Goal: Task Accomplishment & Management: Use online tool/utility

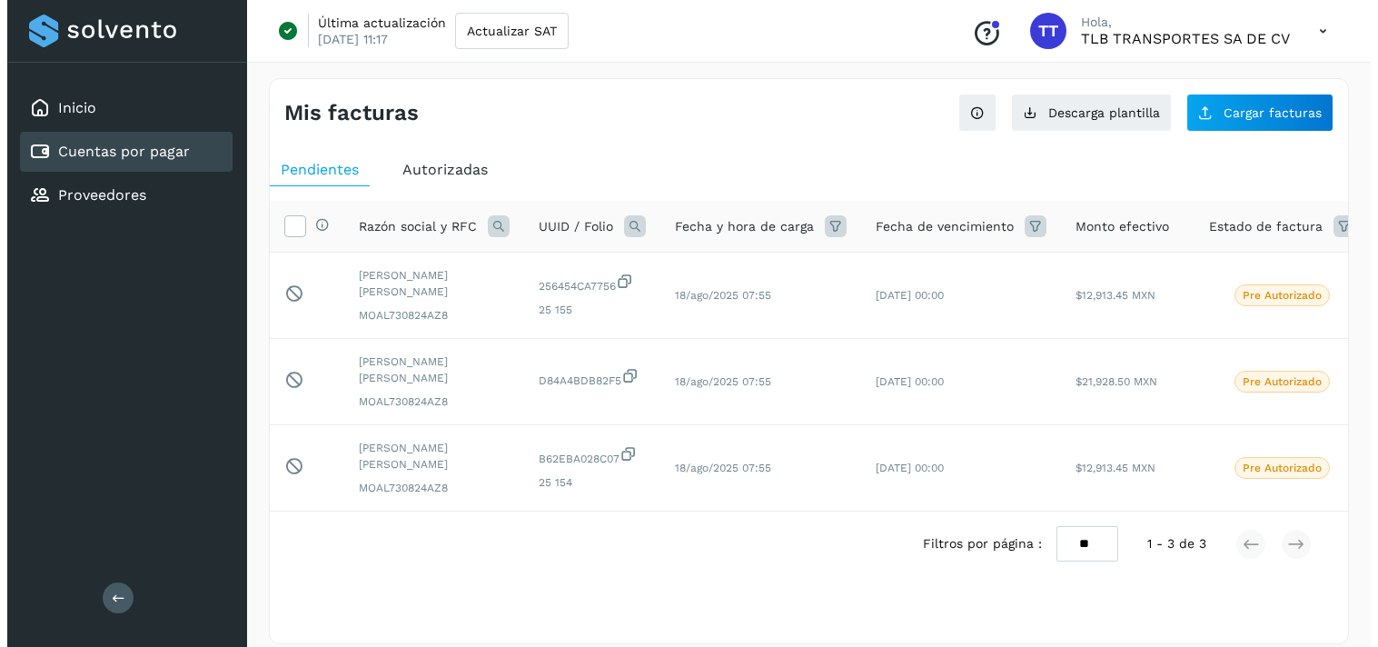
scroll to position [34, 0]
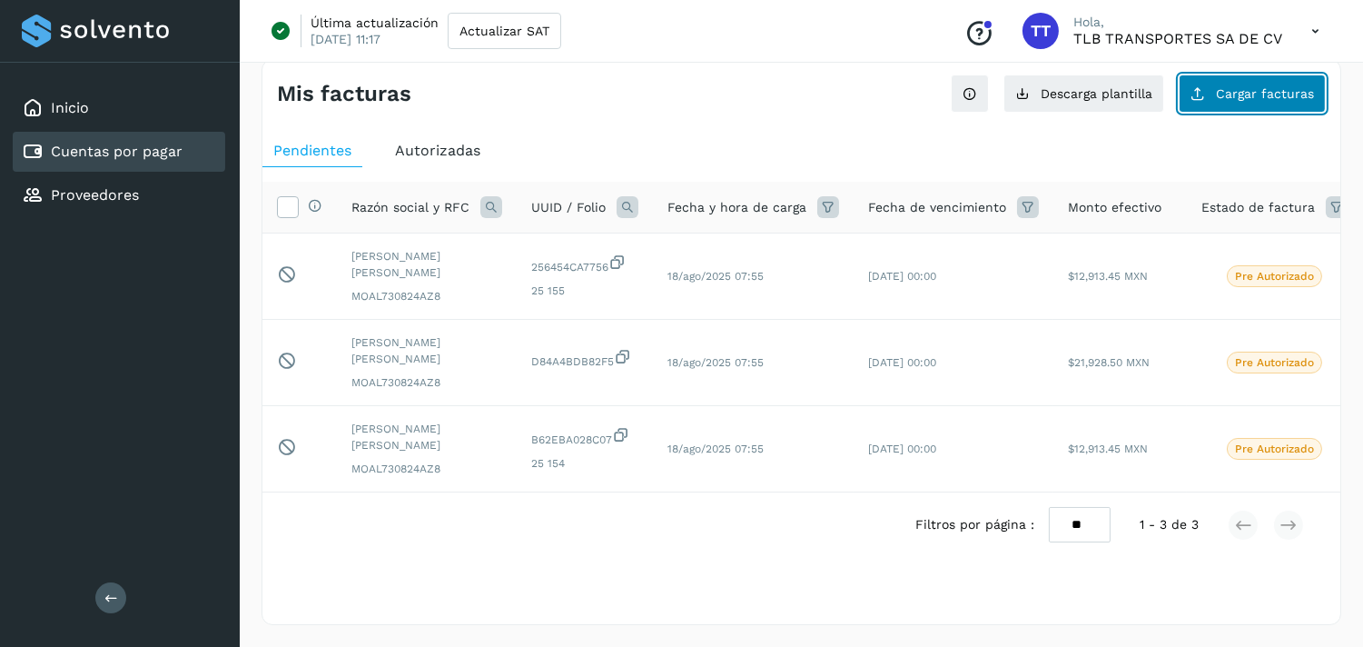
click at [1220, 87] on span "Cargar facturas" at bounding box center [1265, 93] width 98 height 13
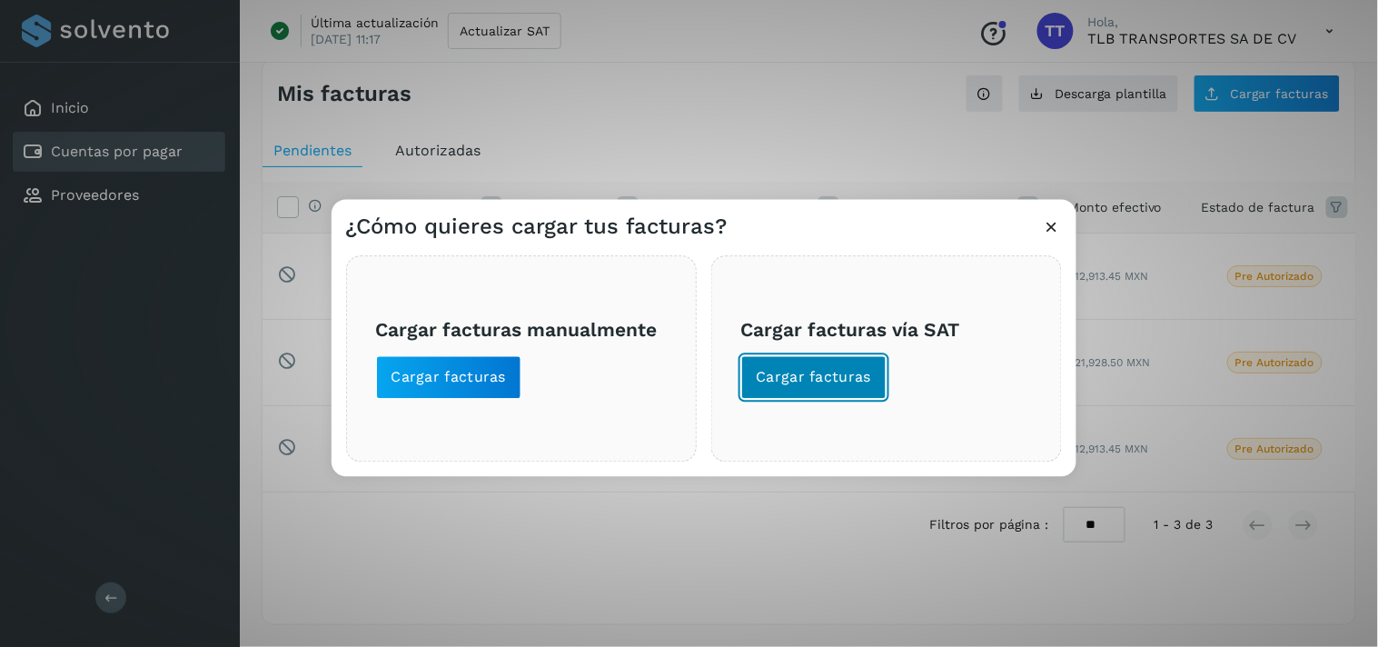
click at [765, 383] on span "Cargar facturas" at bounding box center [814, 378] width 115 height 20
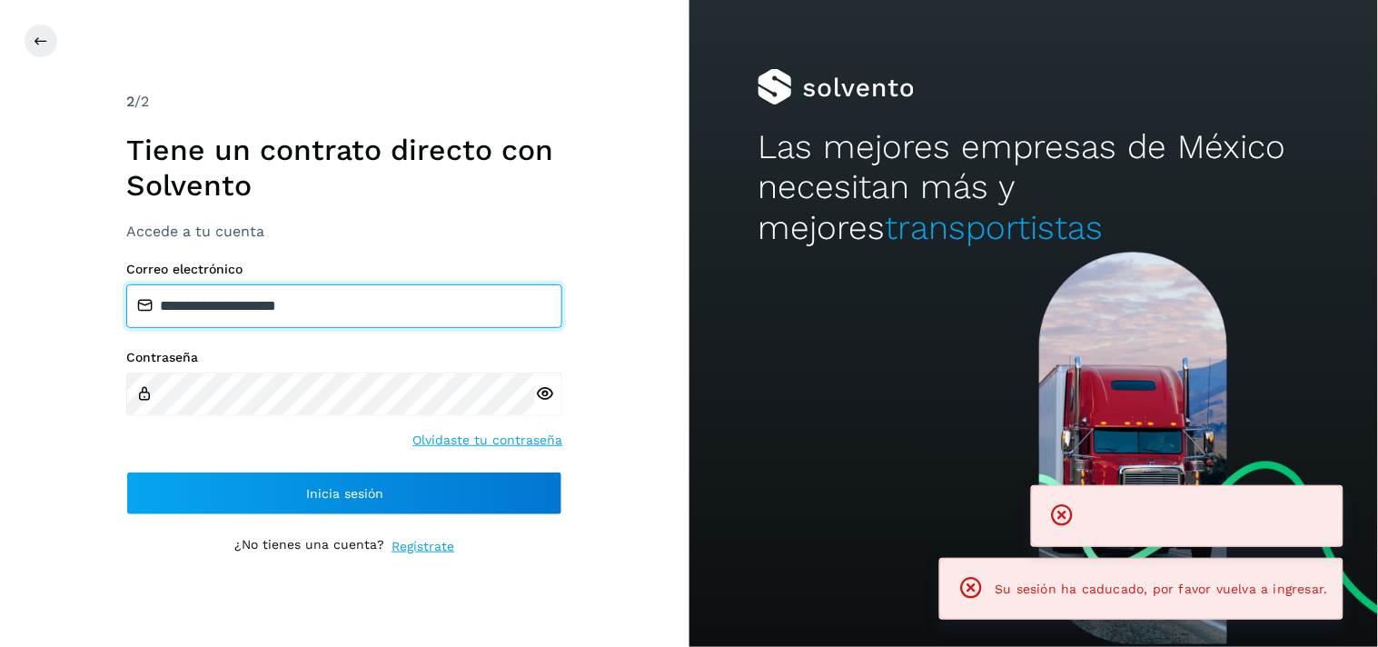
click at [316, 313] on input "**********" at bounding box center [344, 306] width 436 height 44
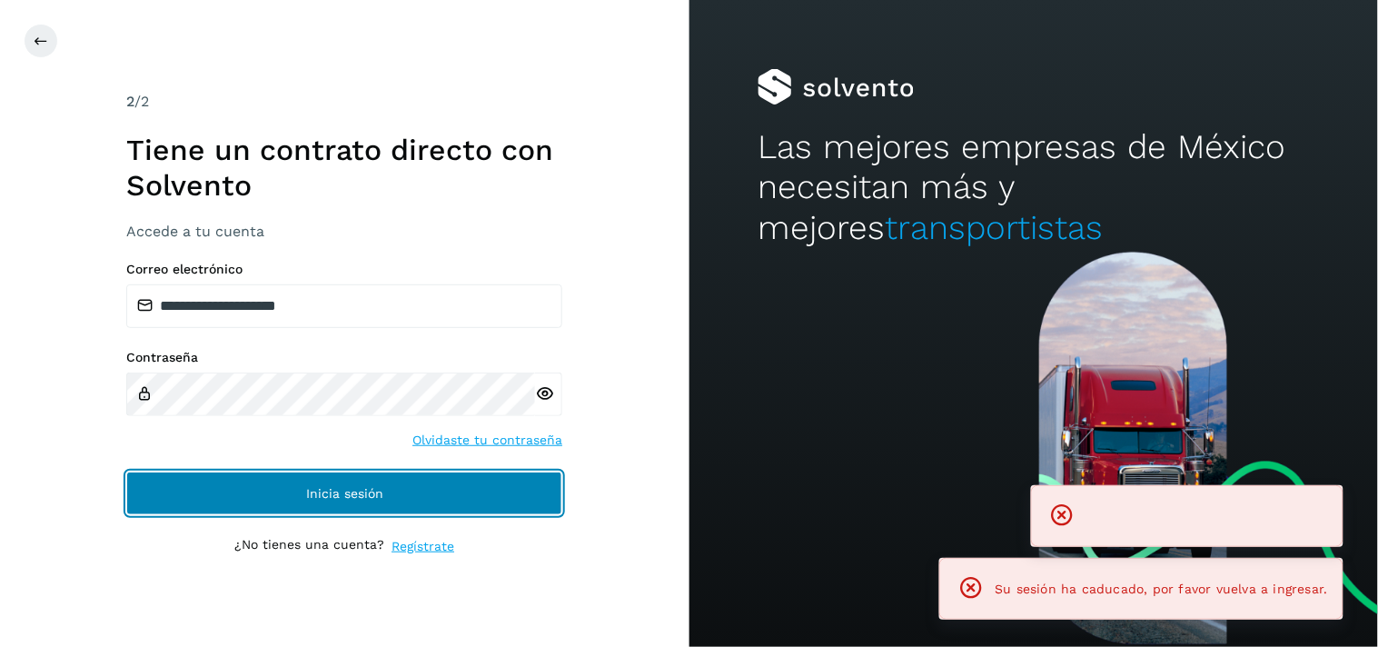
click at [373, 481] on button "Inicia sesión" at bounding box center [344, 493] width 436 height 44
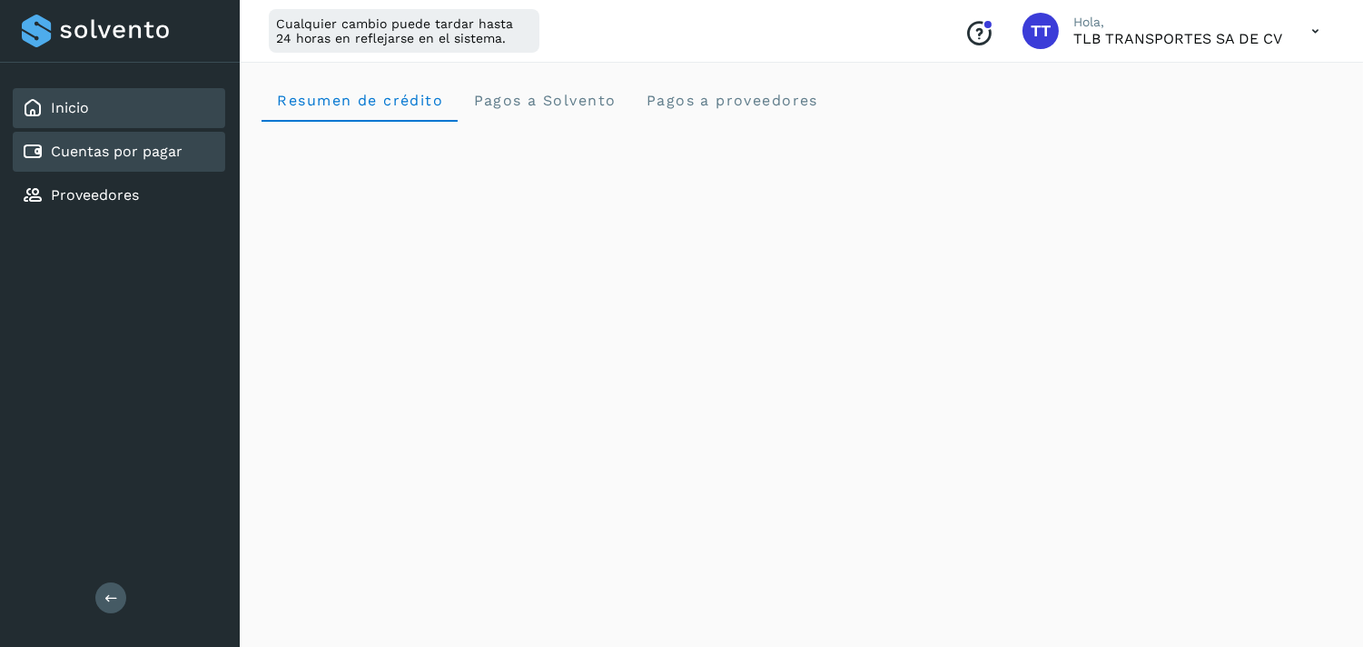
click at [129, 153] on link "Cuentas por pagar" at bounding box center [117, 151] width 132 height 17
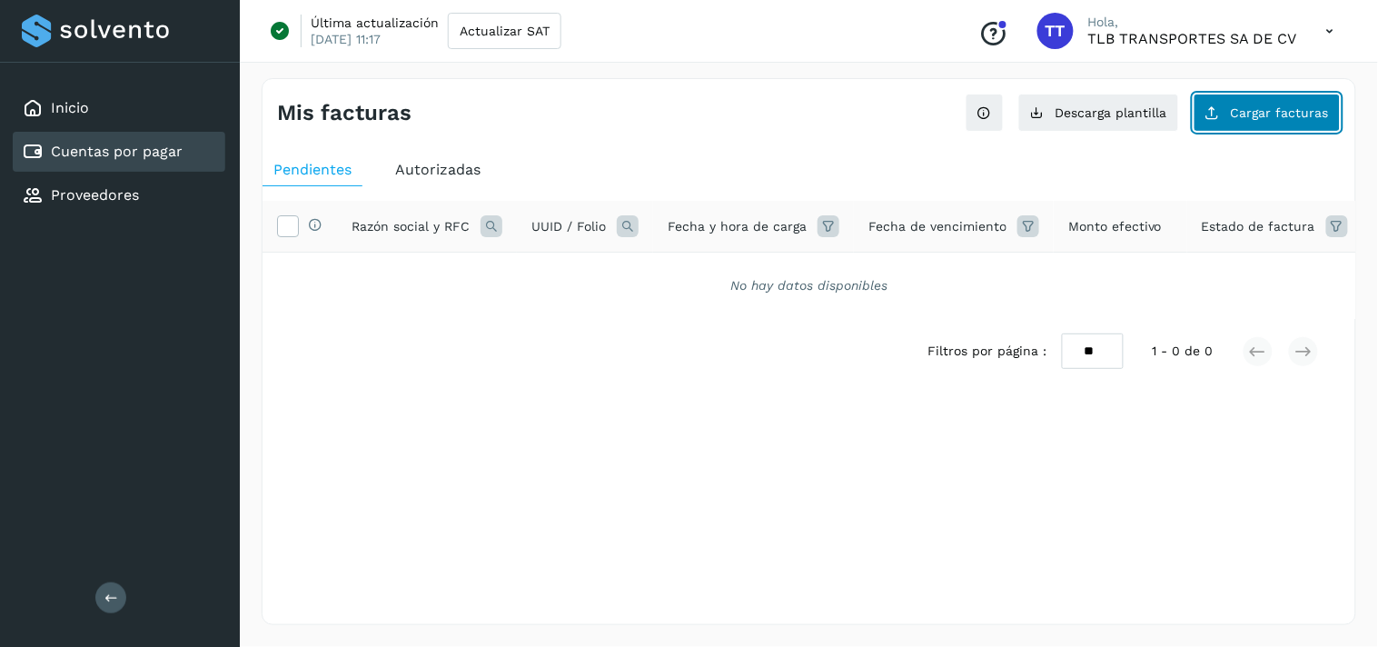
click at [1246, 110] on span "Cargar facturas" at bounding box center [1280, 112] width 98 height 13
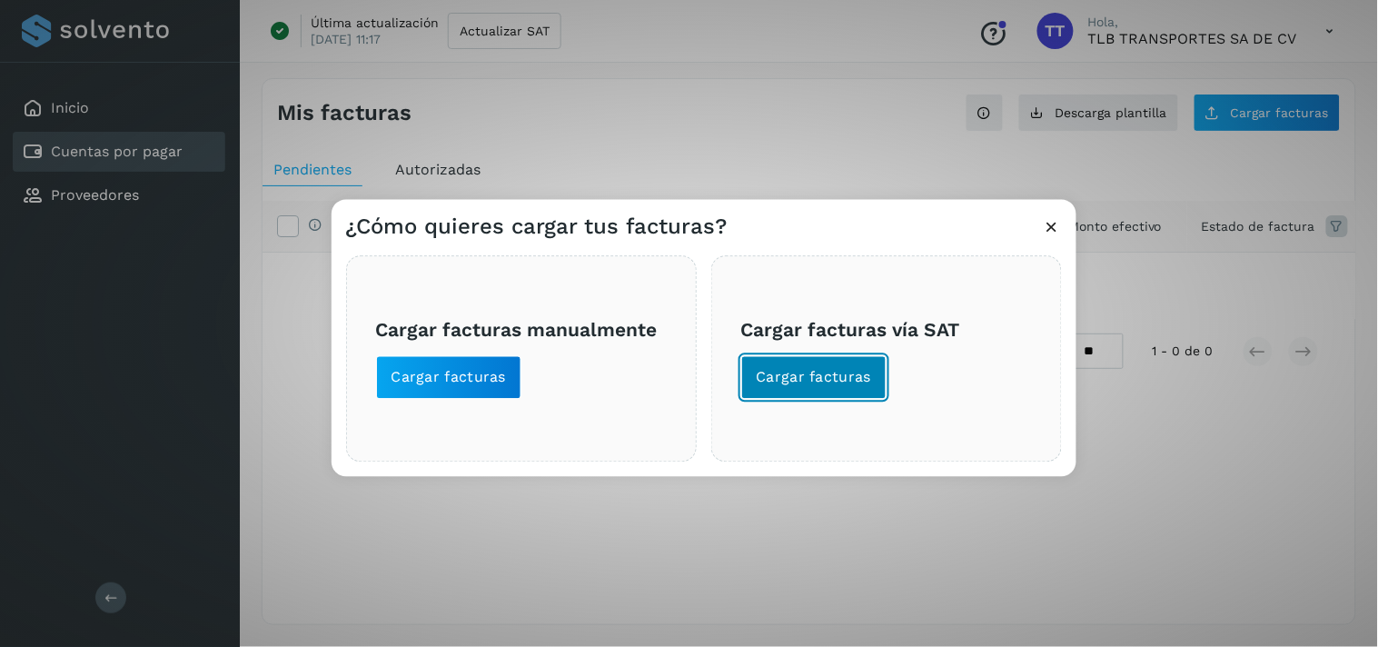
click at [836, 393] on button "Cargar facturas" at bounding box center [814, 378] width 146 height 44
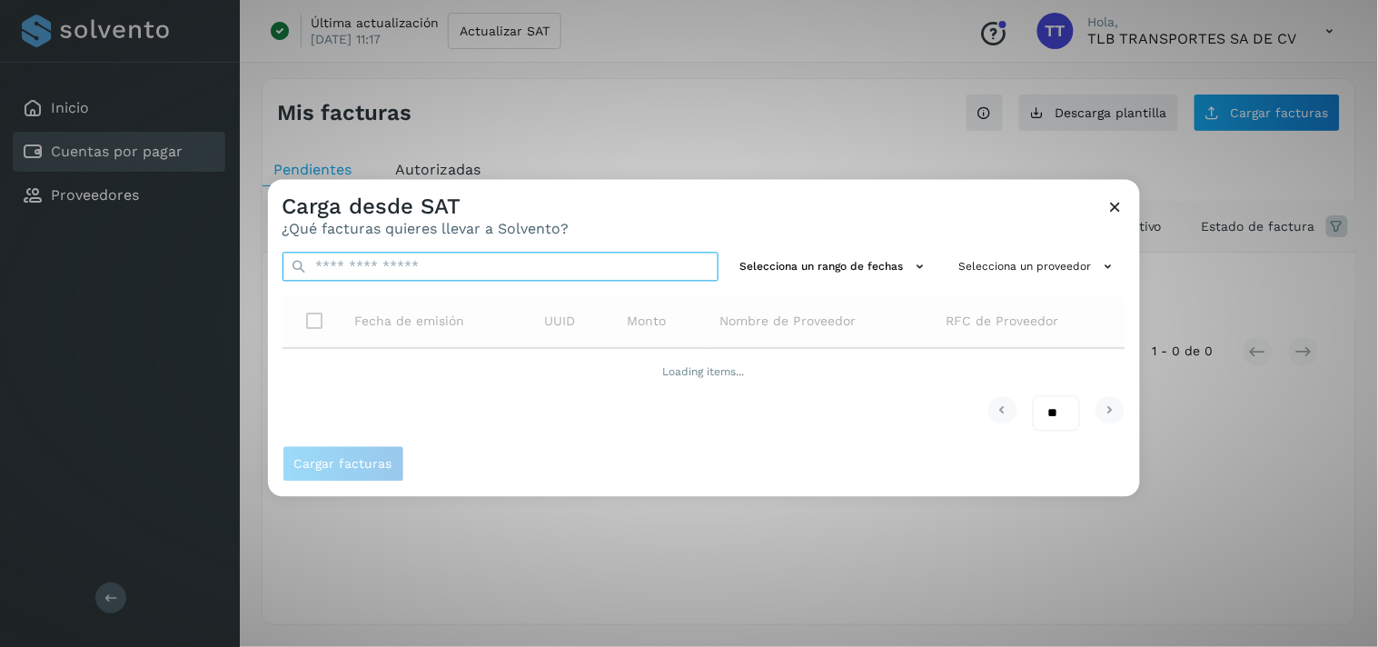
click at [404, 265] on input "text" at bounding box center [500, 267] width 436 height 29
paste input "**********"
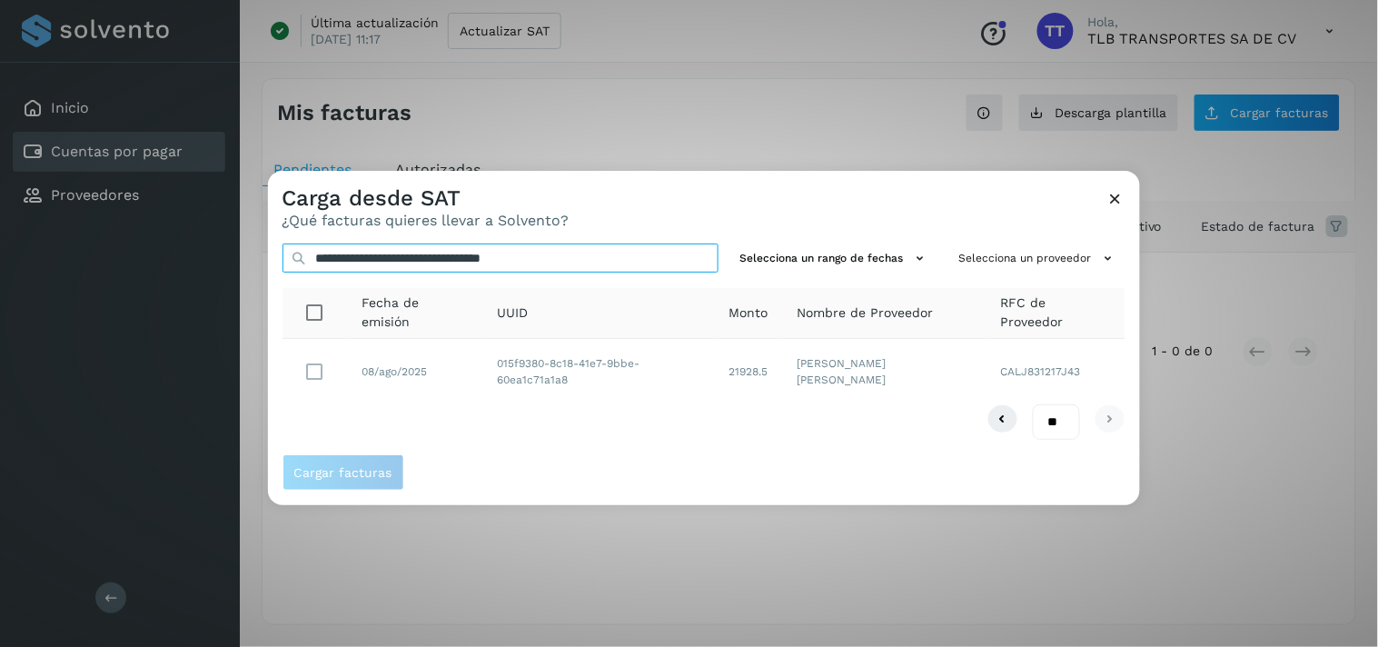
type input "**********"
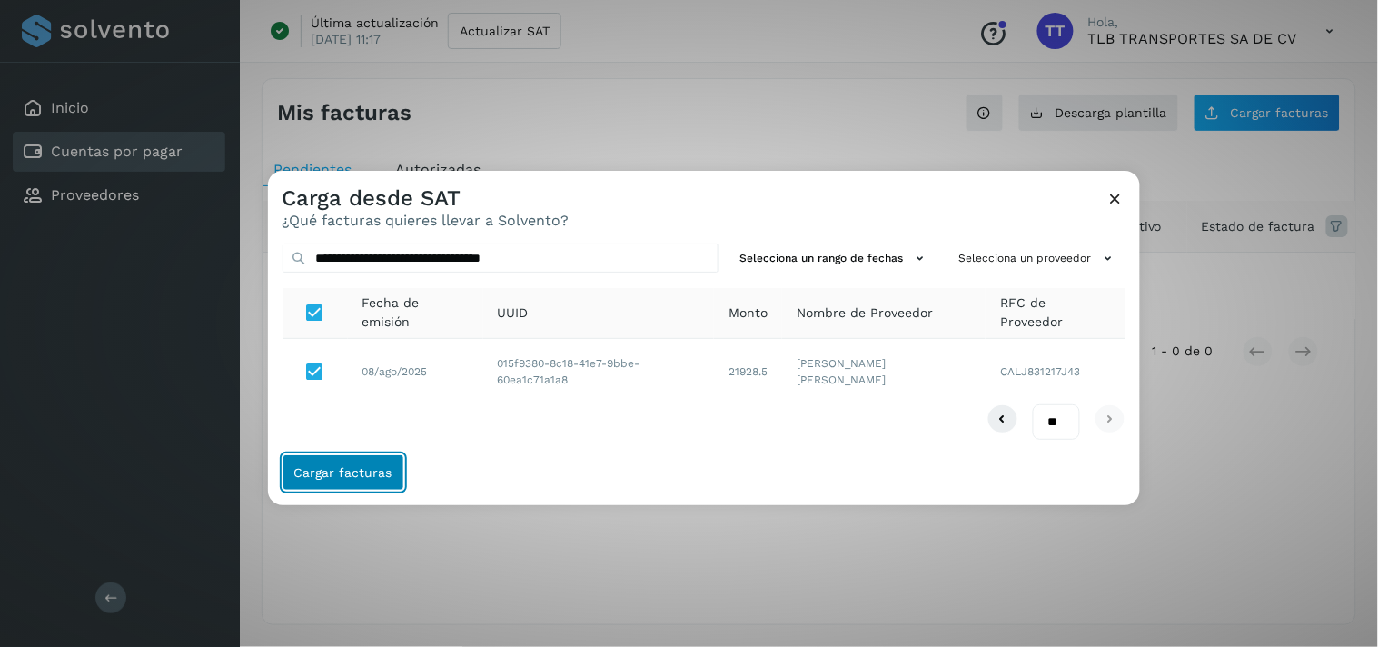
click at [356, 480] on button "Cargar facturas" at bounding box center [343, 472] width 122 height 36
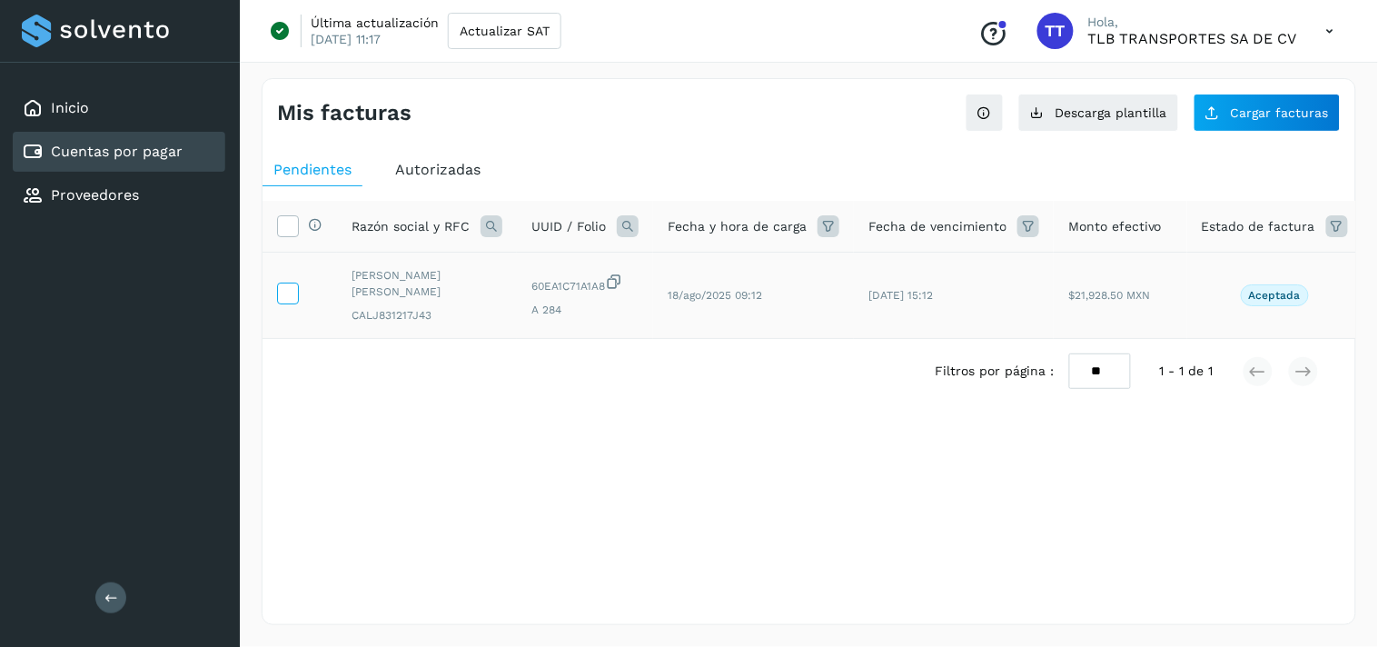
click at [283, 293] on icon at bounding box center [287, 291] width 19 height 19
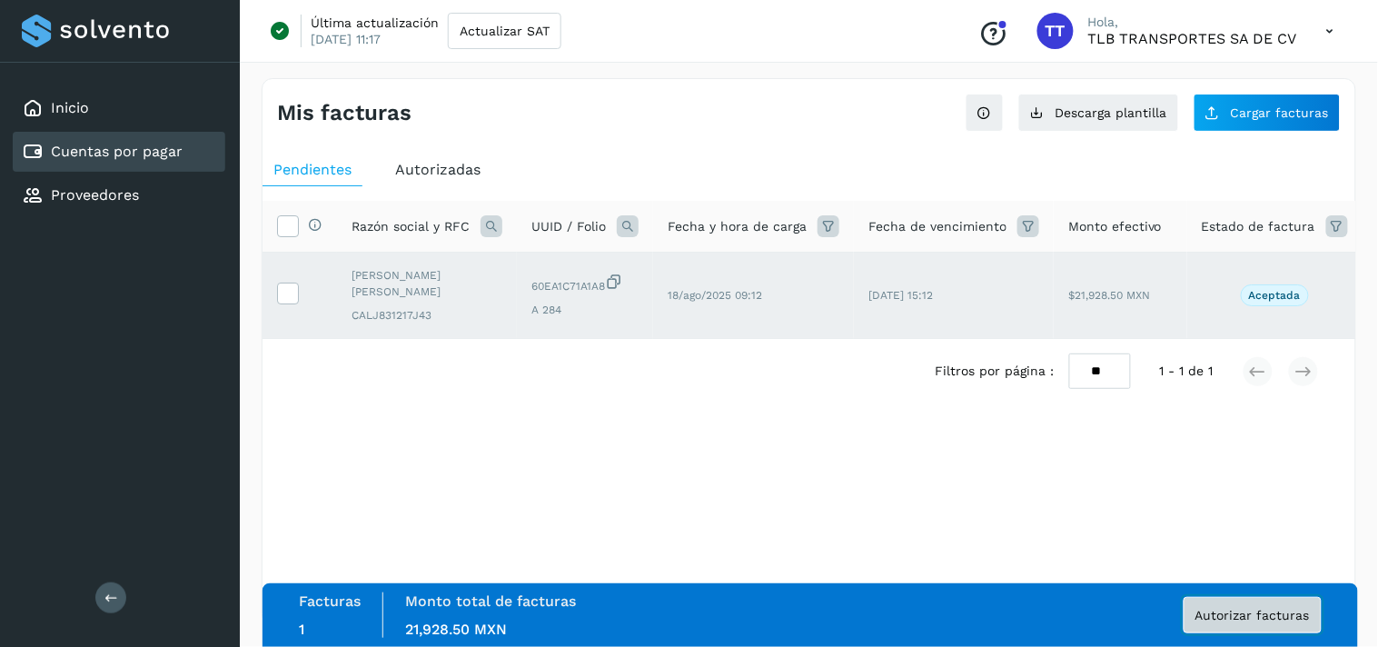
click at [1213, 611] on span "Autorizar facturas" at bounding box center [1252, 615] width 114 height 13
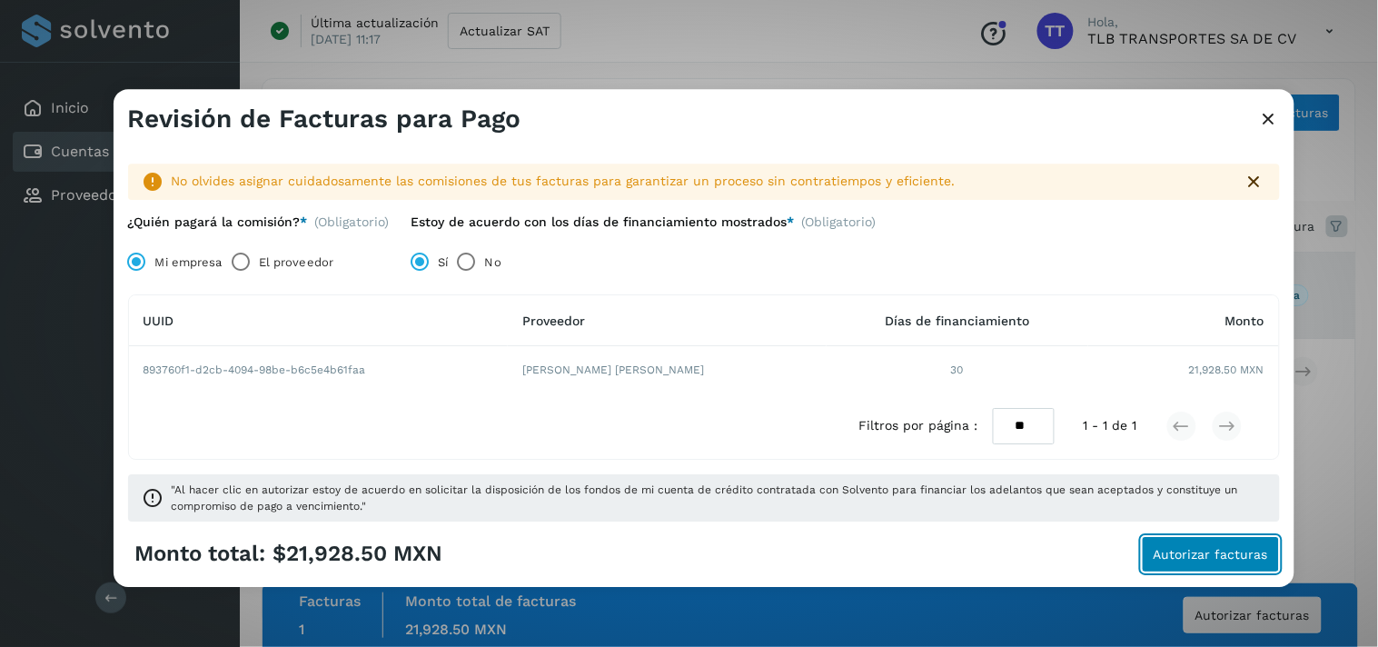
click at [1154, 555] on button "Autorizar facturas" at bounding box center [1211, 554] width 138 height 36
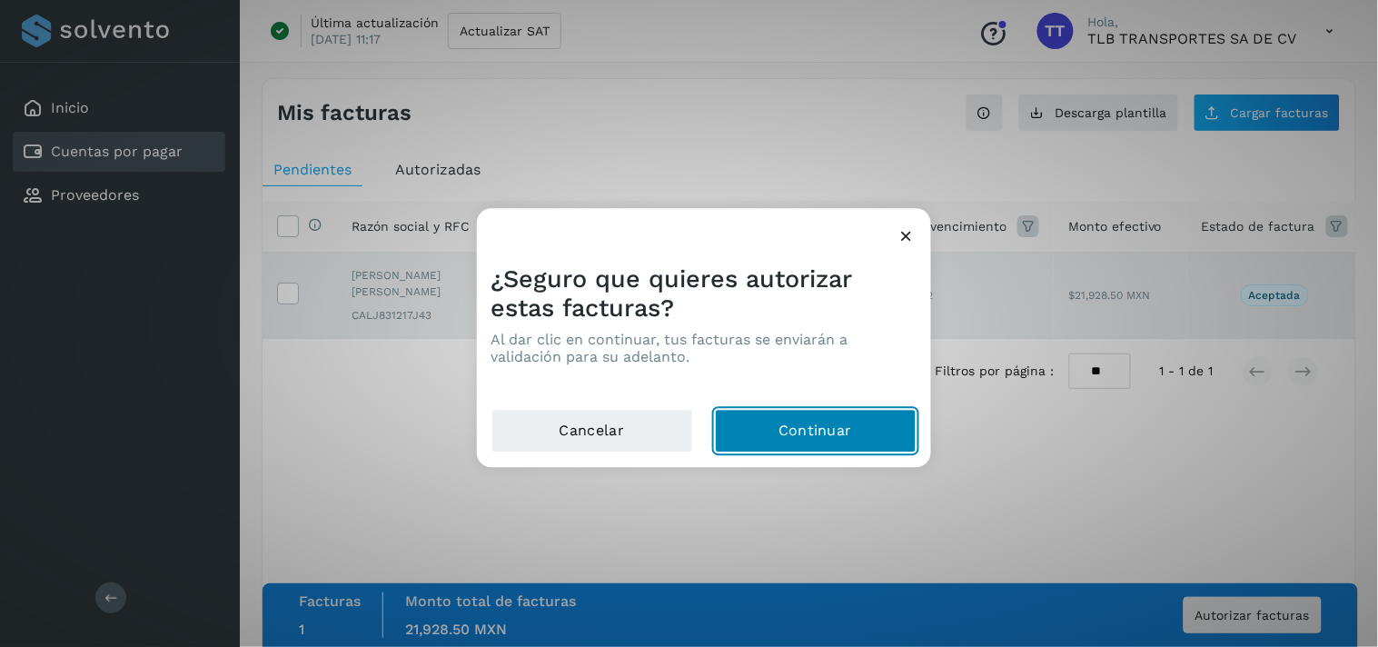
click at [755, 427] on button "Continuar" at bounding box center [816, 432] width 202 height 44
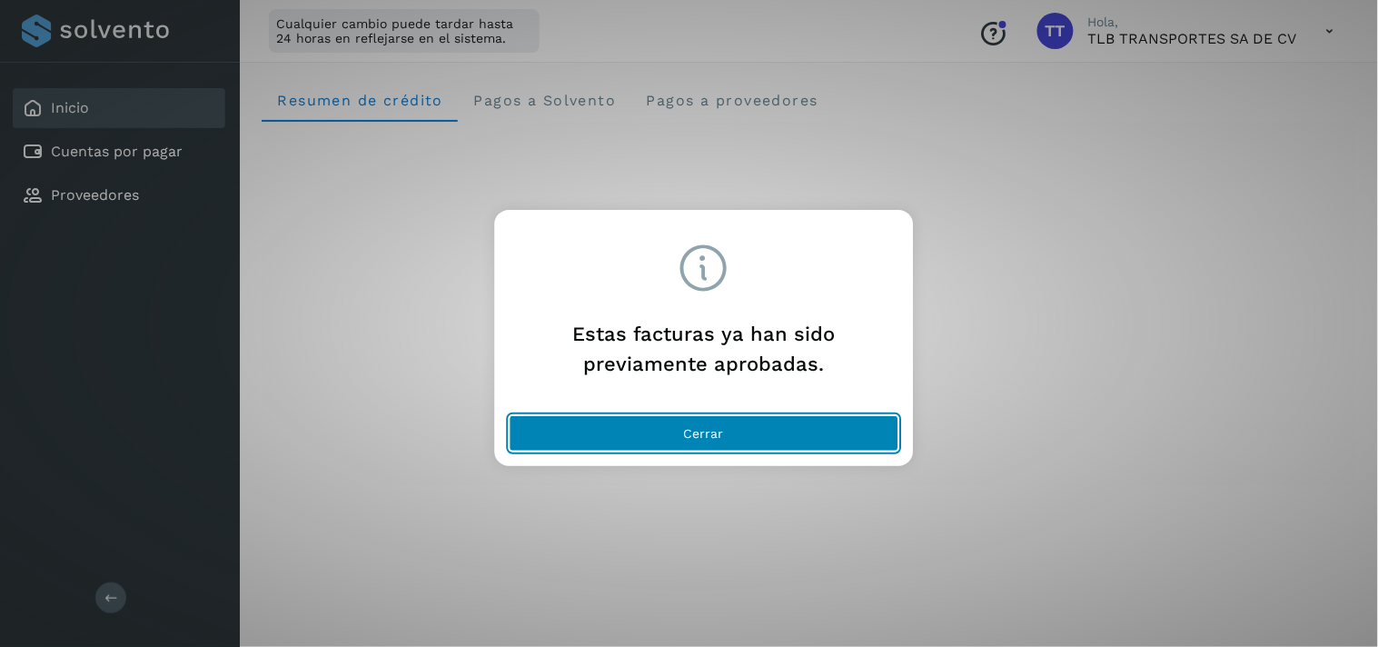
click at [676, 438] on button "Cerrar" at bounding box center [704, 433] width 390 height 36
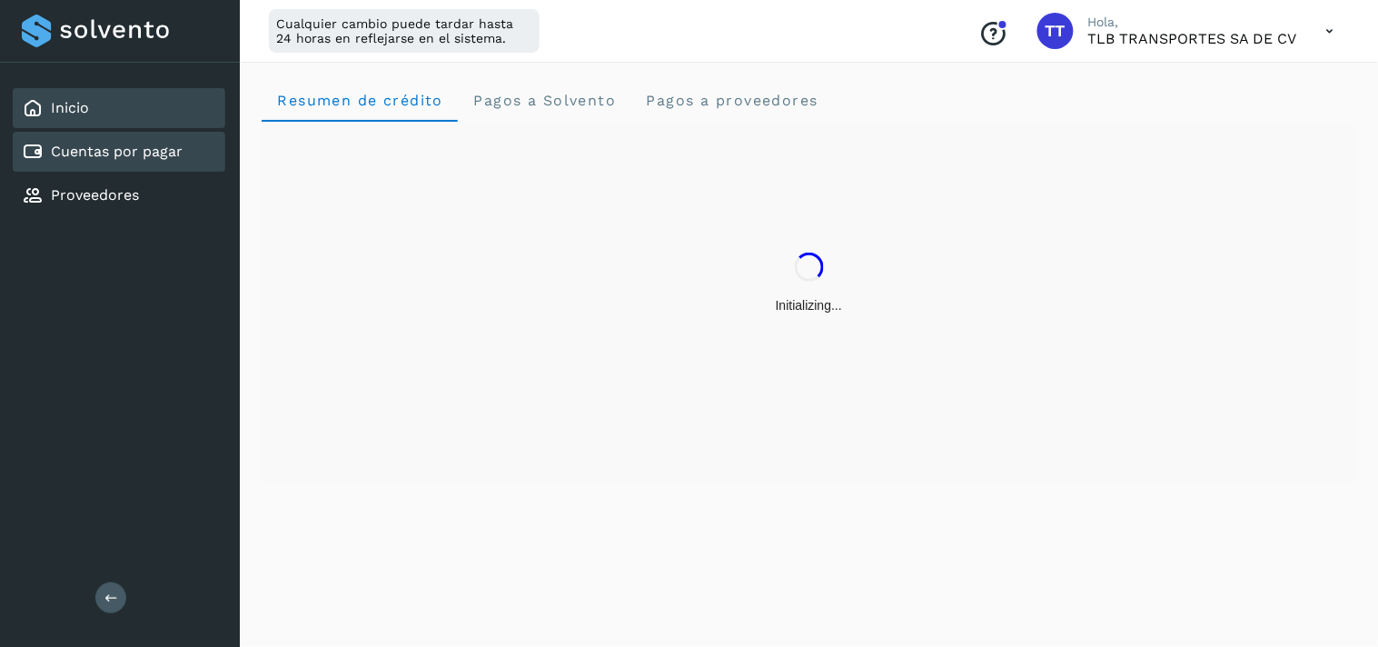
click at [64, 149] on link "Cuentas por pagar" at bounding box center [117, 151] width 132 height 17
